Goal: Task Accomplishment & Management: Manage account settings

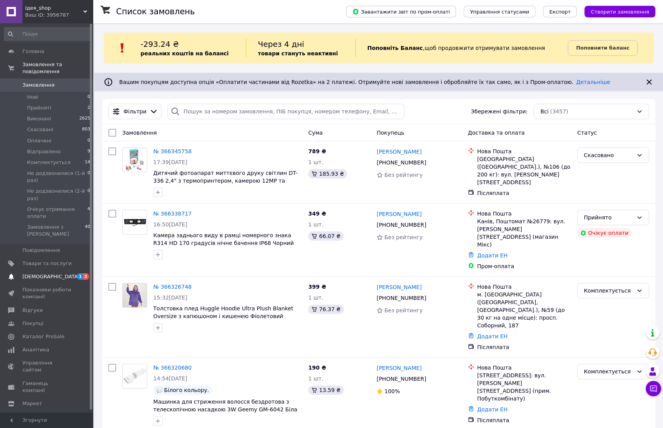
click at [58, 273] on span "[DEMOGRAPHIC_DATA]" at bounding box center [46, 276] width 49 height 7
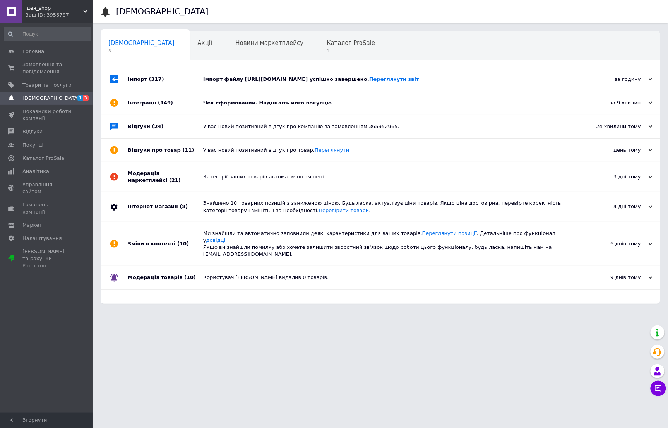
click at [193, 115] on div "Інтеграції (149)" at bounding box center [165, 102] width 75 height 23
click at [185, 91] on div "Імпорт (317)" at bounding box center [165, 79] width 75 height 23
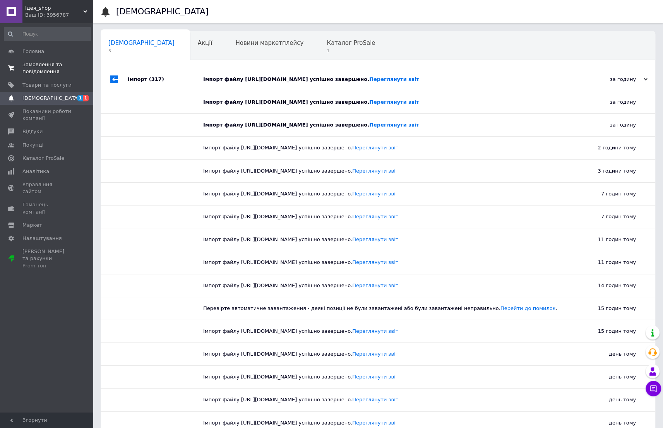
click at [29, 66] on span "Замовлення та повідомлення" at bounding box center [46, 68] width 49 height 14
